Goal: Information Seeking & Learning: Learn about a topic

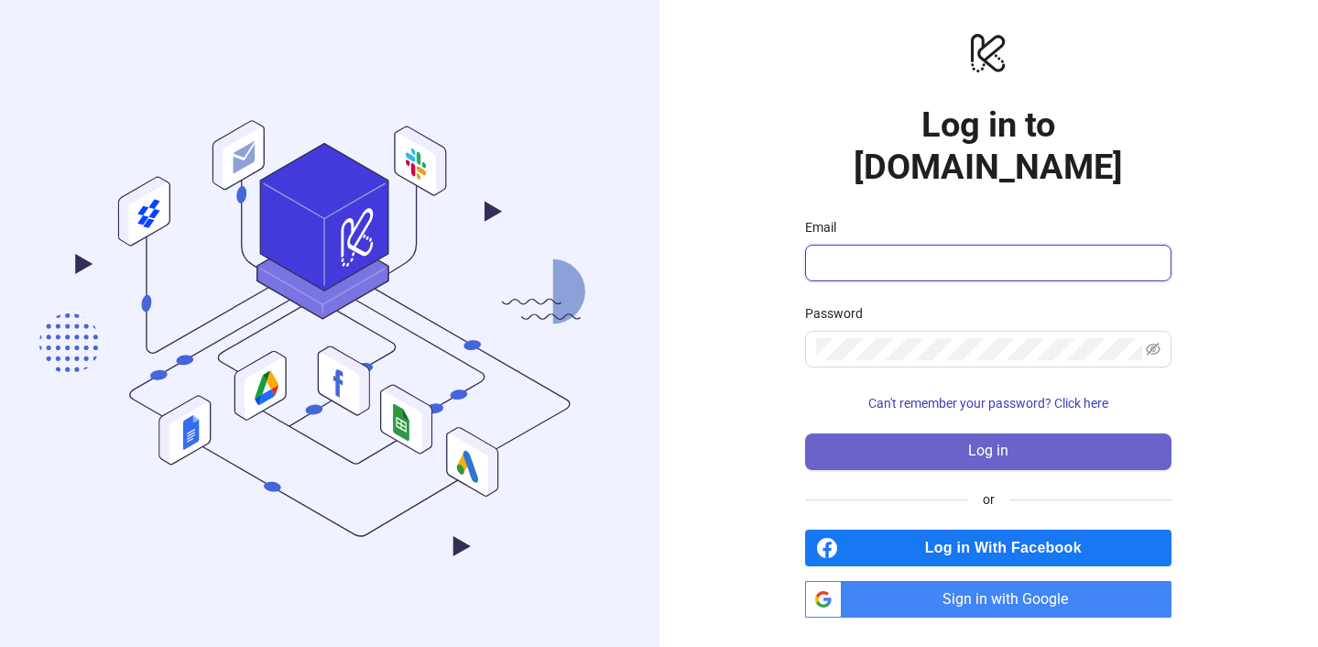
type input "**********"
click at [1044, 436] on button "Log in" at bounding box center [988, 451] width 366 height 37
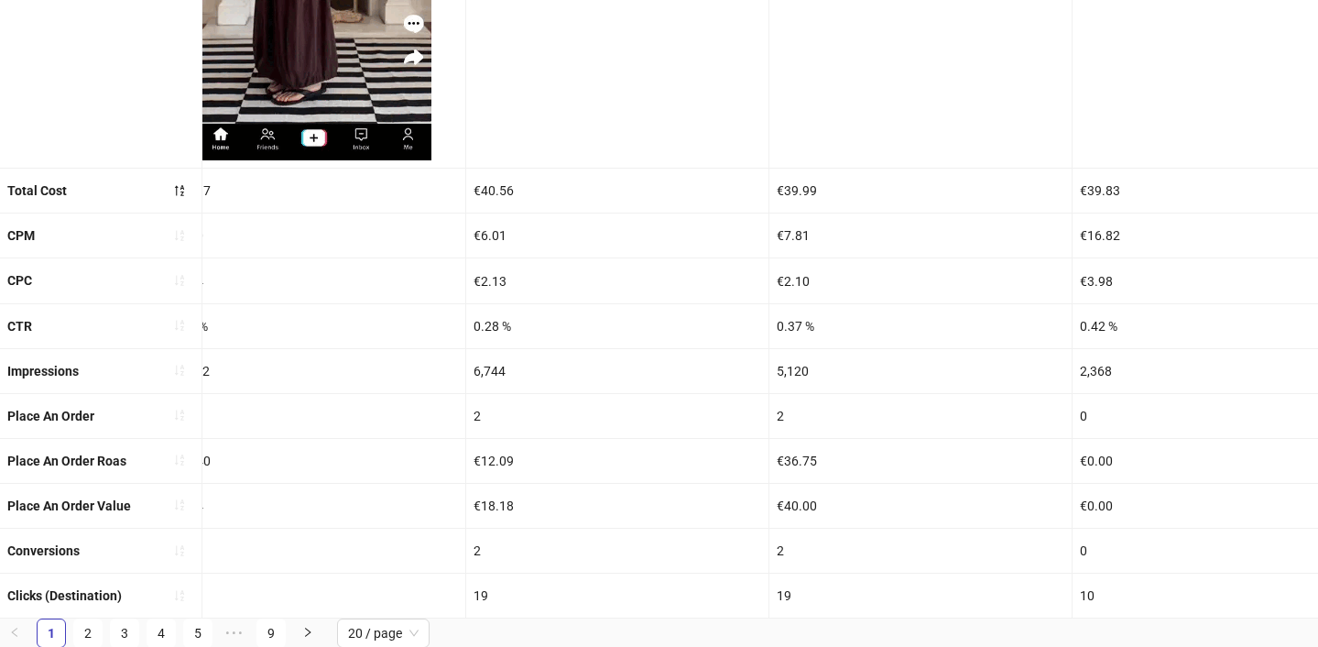
scroll to position [0, 4946]
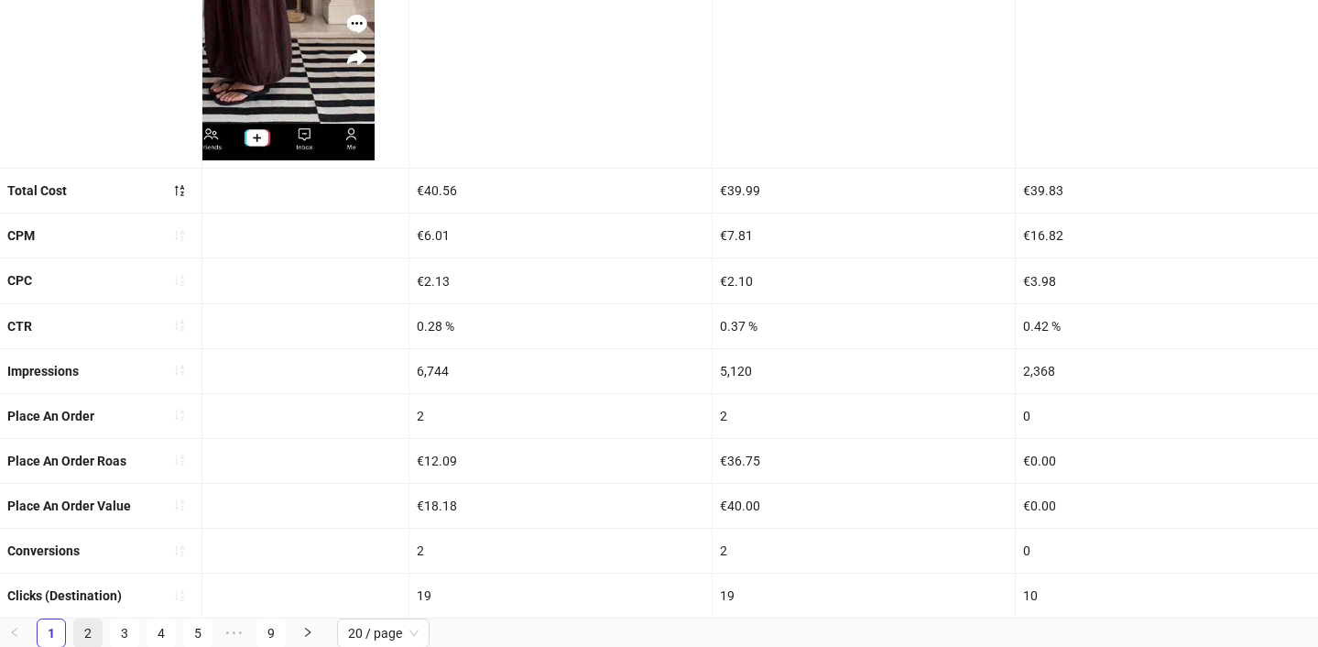
click at [82, 630] on link "2" at bounding box center [87, 632] width 27 height 27
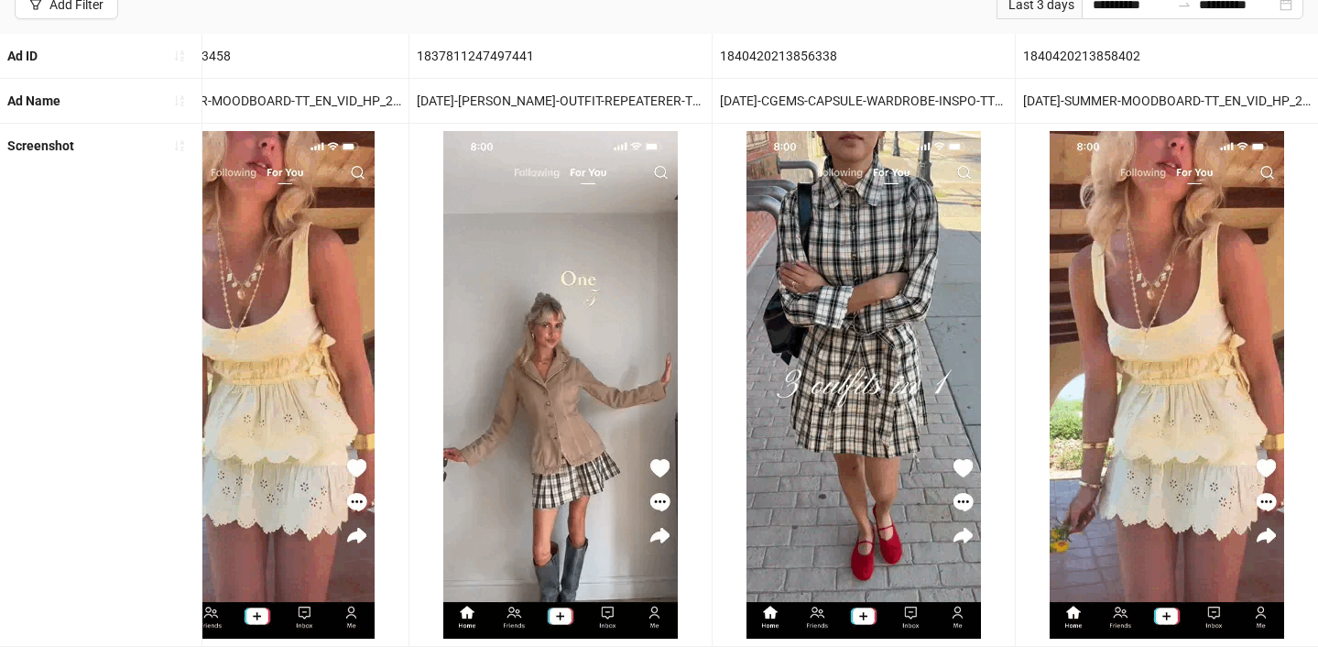
scroll to position [621, 0]
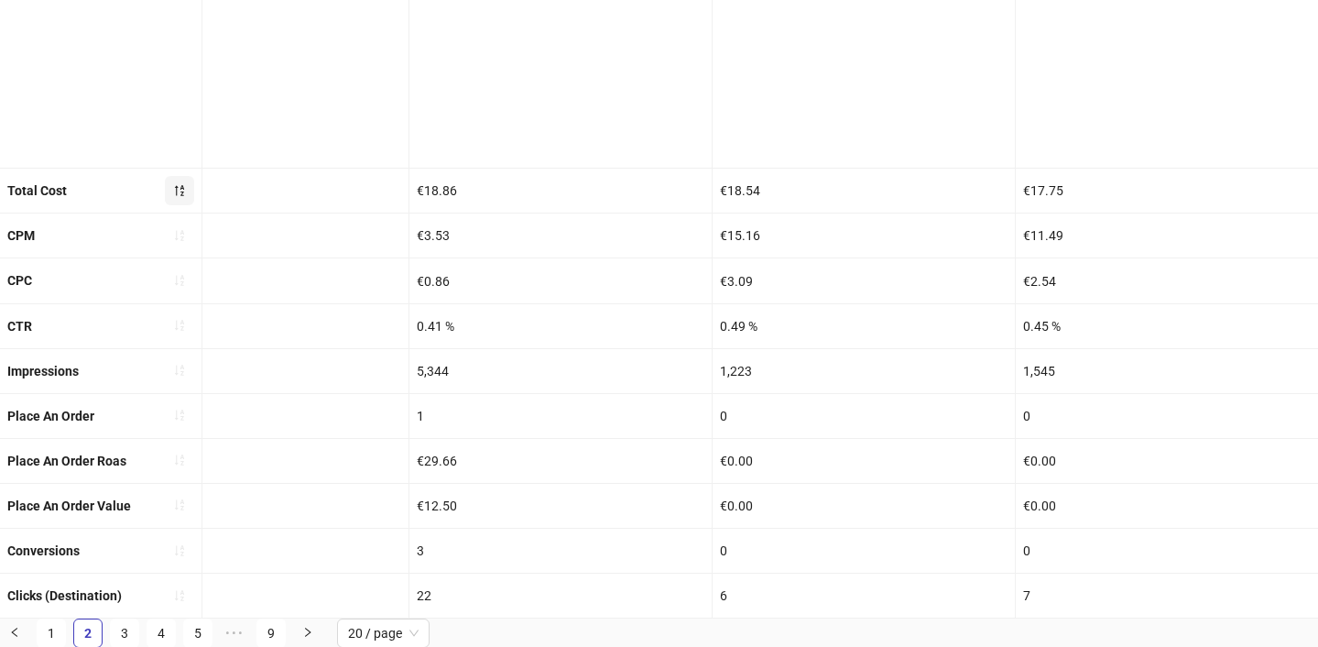
click at [178, 183] on span "button" at bounding box center [179, 190] width 13 height 15
click at [176, 550] on icon "sort-ascending" at bounding box center [179, 550] width 9 height 11
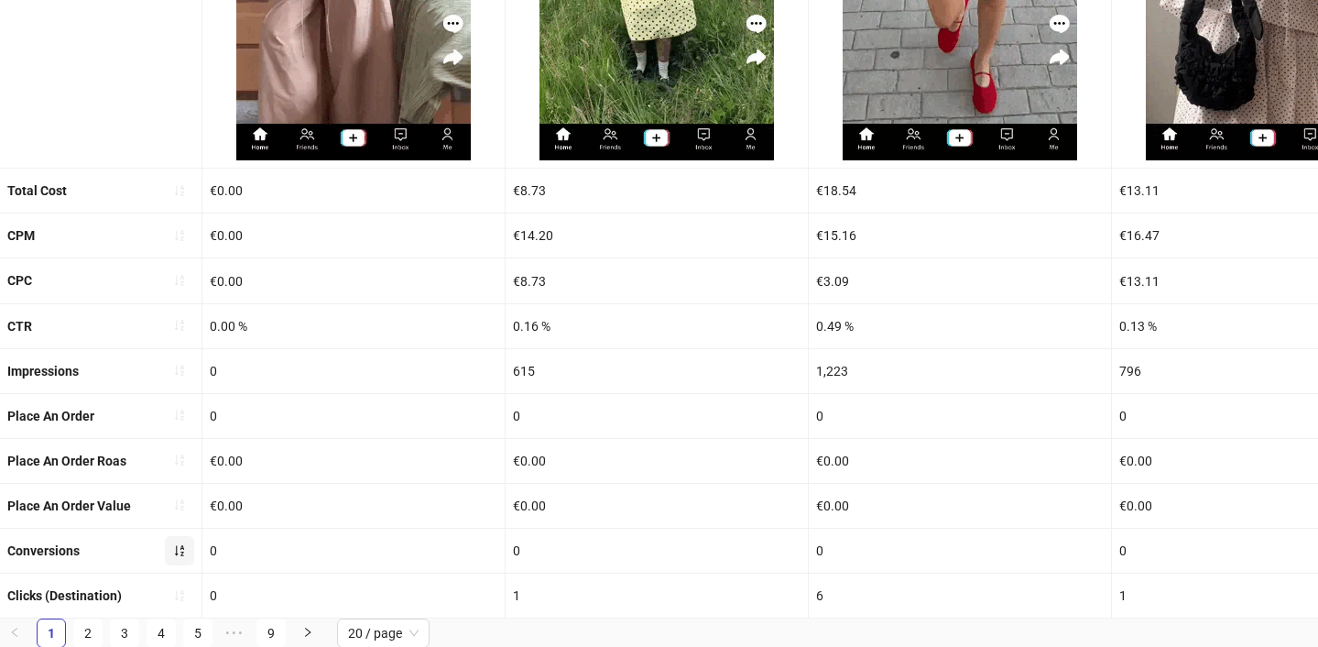
click at [180, 549] on icon "sort-ascending" at bounding box center [179, 550] width 13 height 13
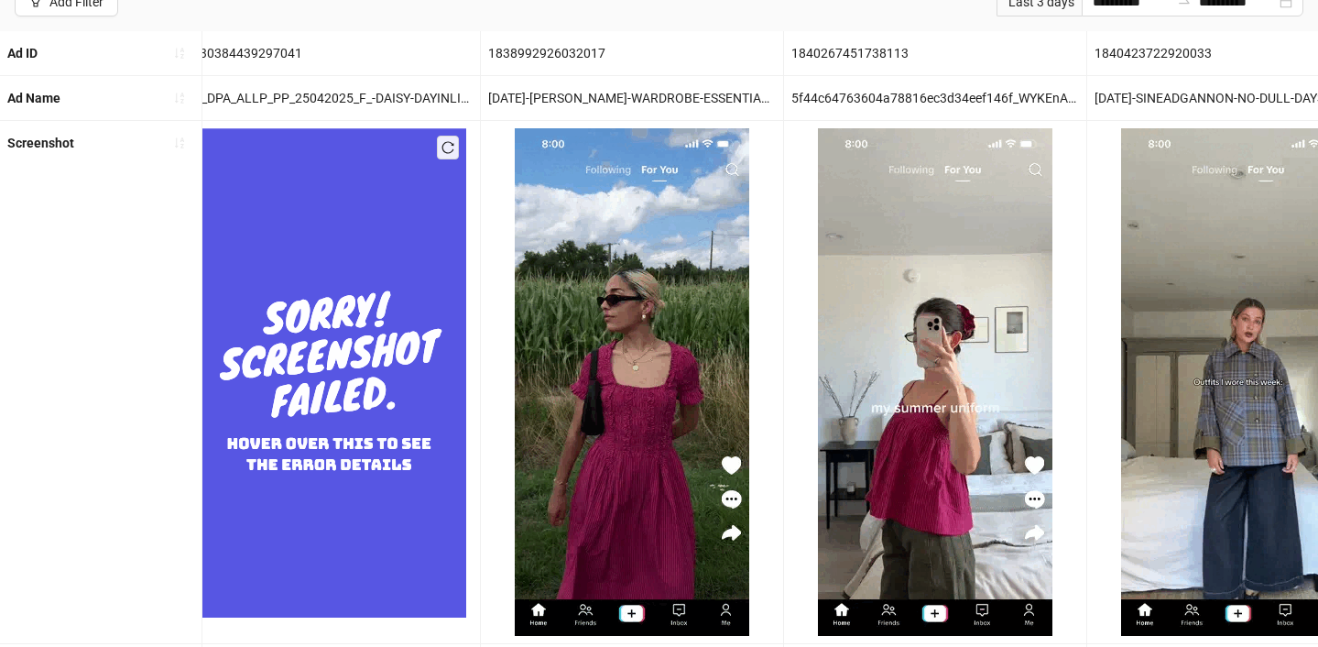
scroll to position [145, 0]
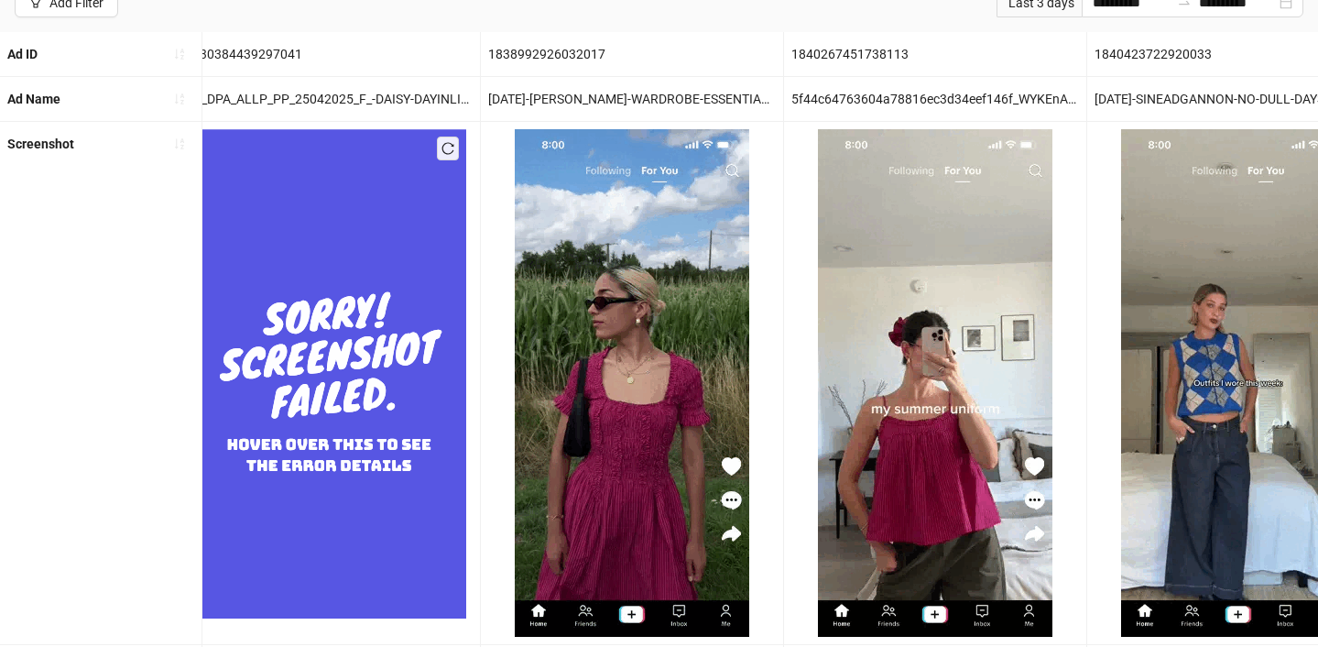
click at [535, 471] on img at bounding box center [632, 382] width 234 height 507
